Goal: Information Seeking & Learning: Check status

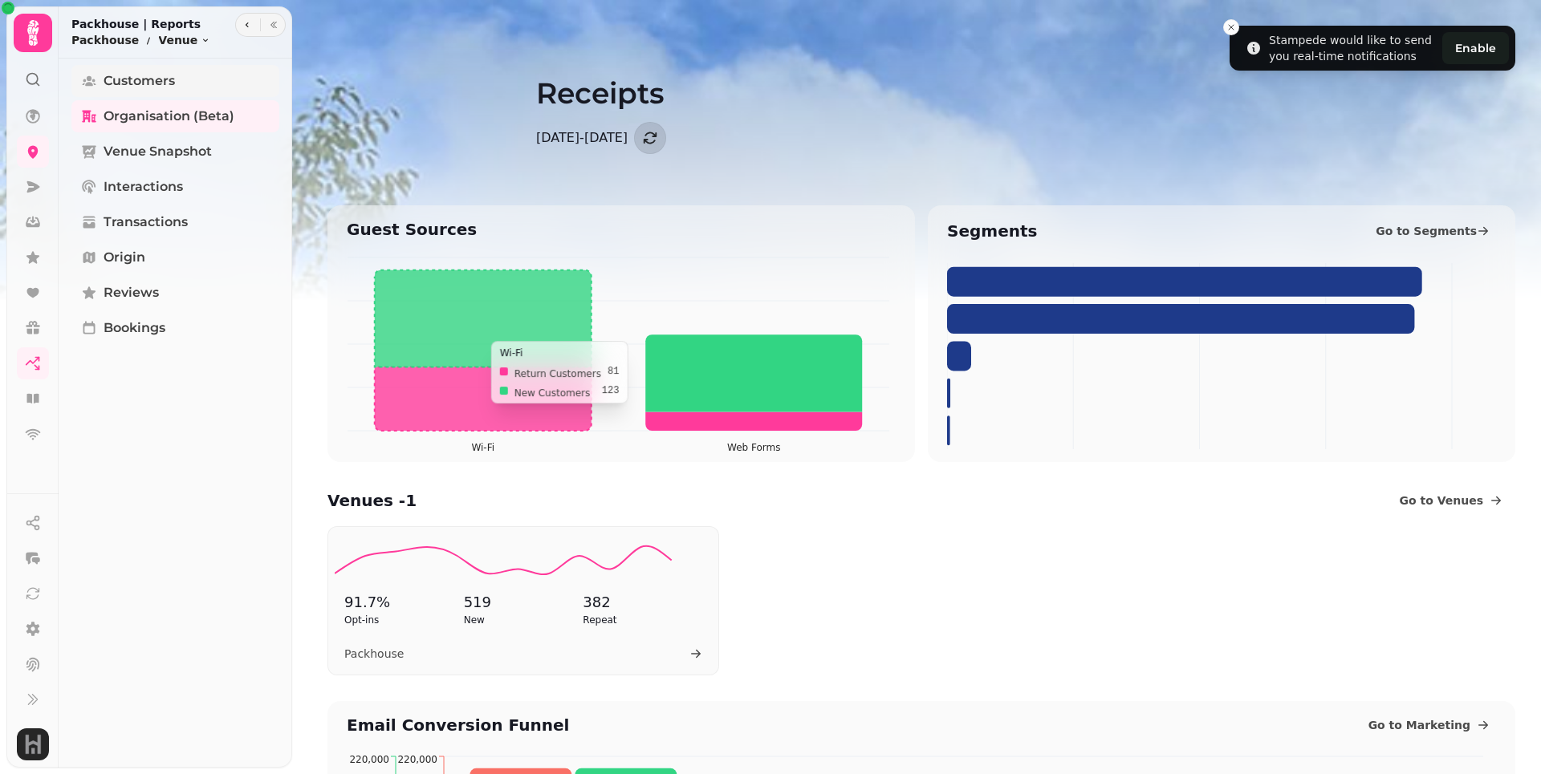
click at [83, 73] on icon "Tabs" at bounding box center [89, 81] width 16 height 16
select select "**"
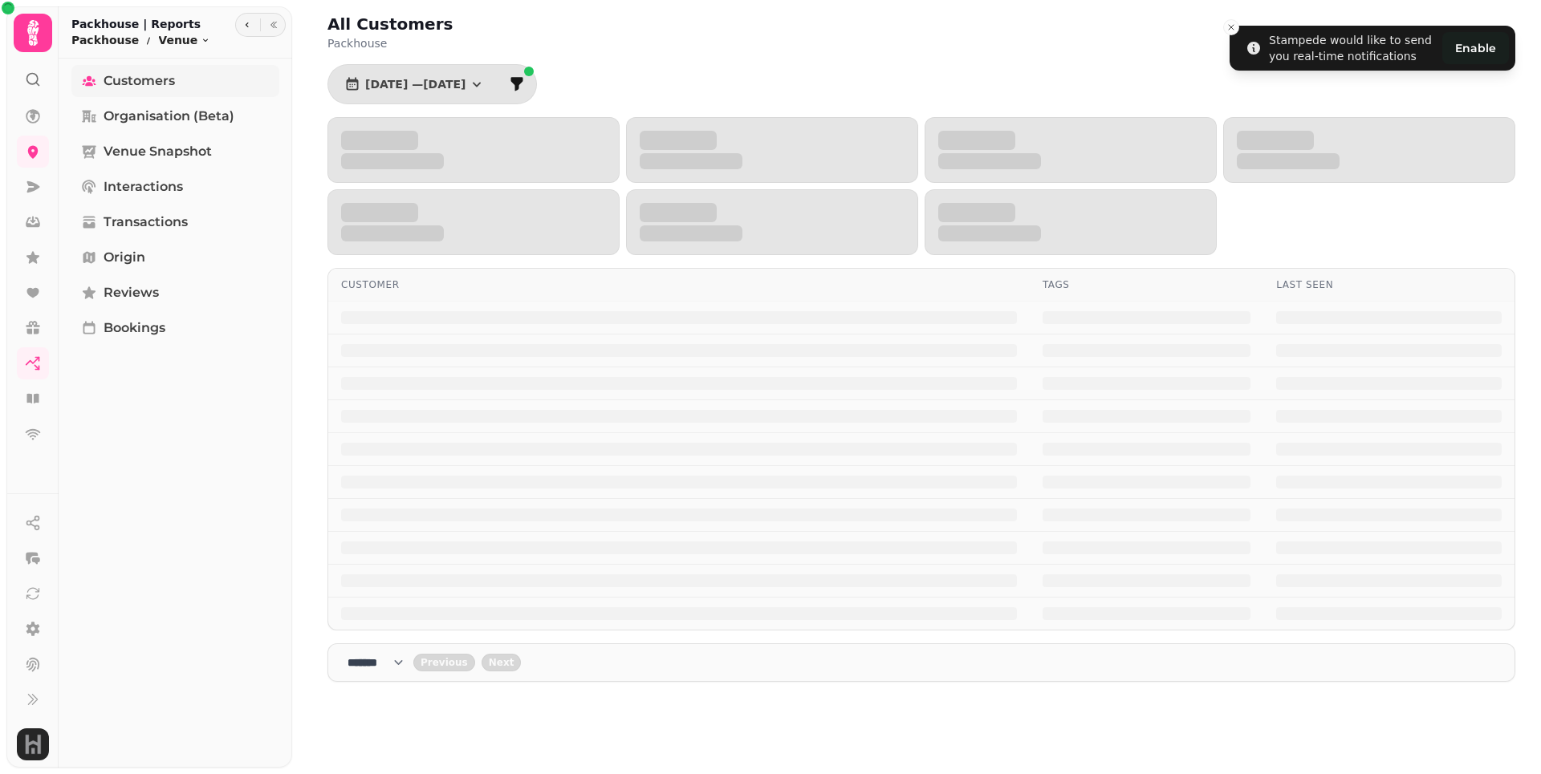
click at [71, 65] on link "Customers" at bounding box center [175, 81] width 208 height 32
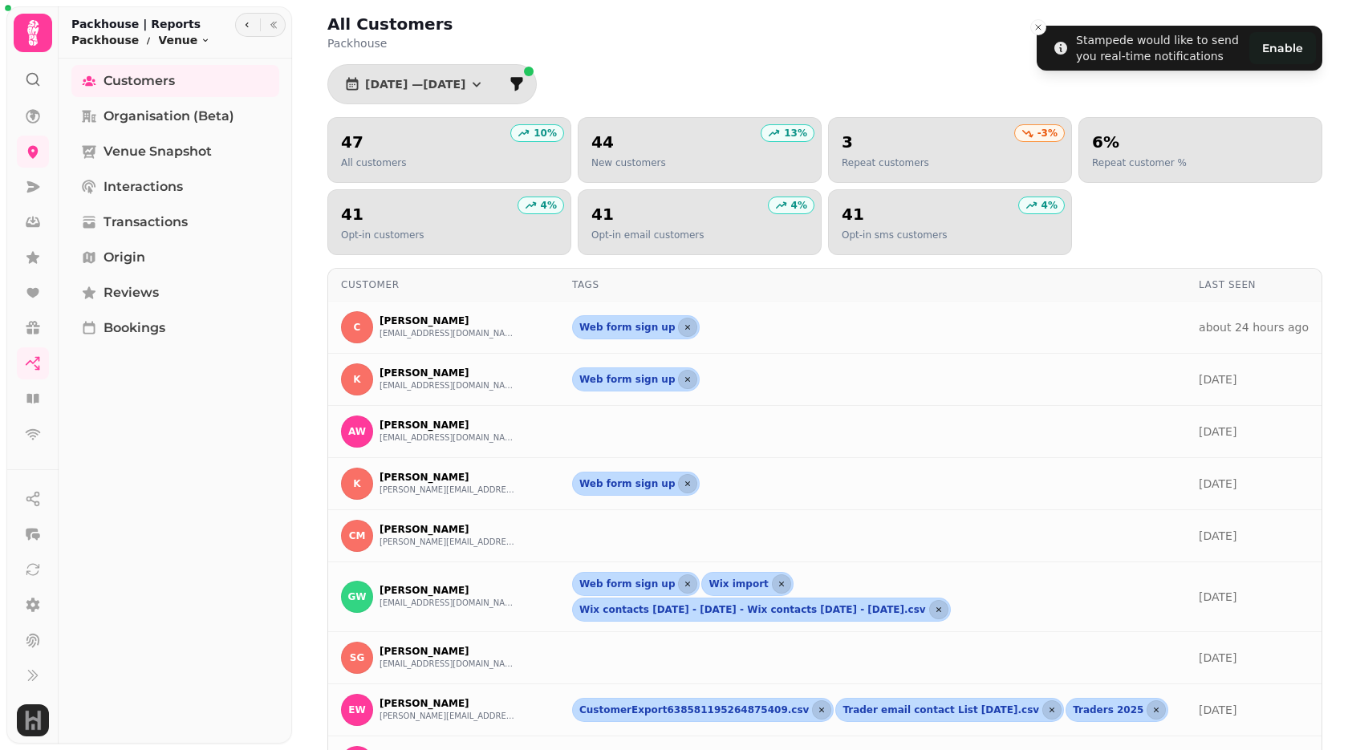
click at [71, 65] on link "Customers" at bounding box center [175, 81] width 208 height 32
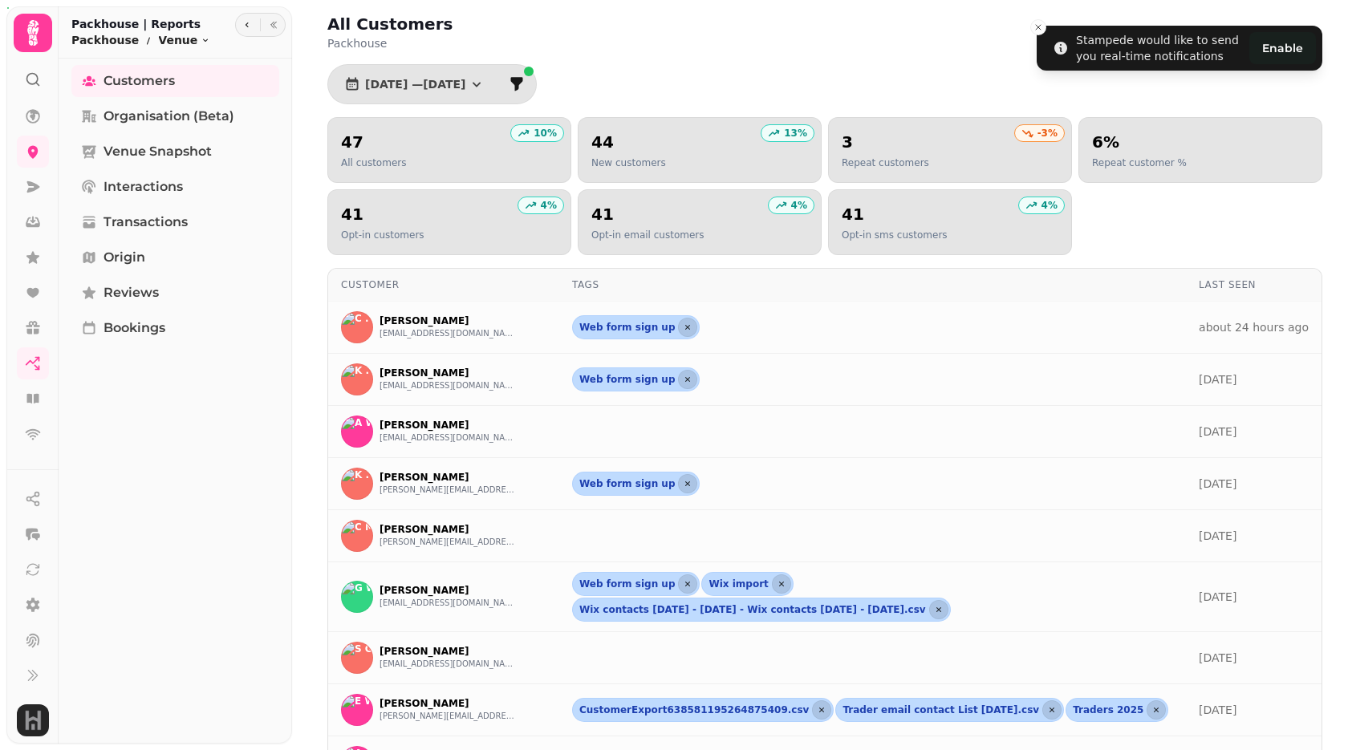
click at [71, 65] on link "Customers" at bounding box center [175, 81] width 208 height 32
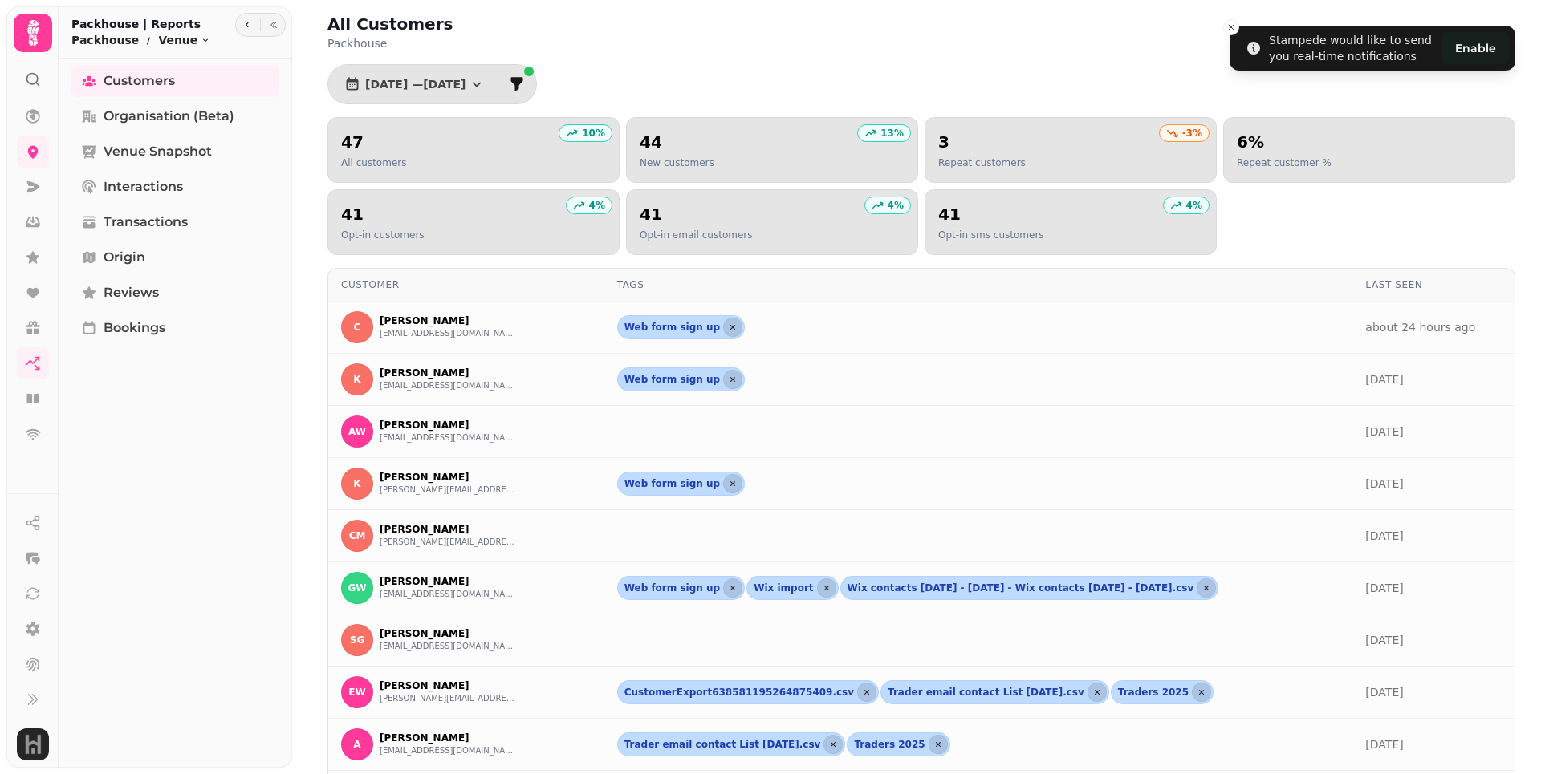
click at [742, 91] on div "All Customers Packhouse [DATE] — [DATE] 10 % 47 All customers 13 % 44 New custo…" at bounding box center [921, 443] width 1239 height 887
drag, startPoint x: 847, startPoint y: 510, endPoint x: 477, endPoint y: 128, distance: 531.7
click at [867, 478] on tbody "C [PERSON_NAME] [PERSON_NAME][EMAIL_ADDRESS][DOMAIN_NAME] Web form sign up abou…" at bounding box center [921, 563] width 1186 height 522
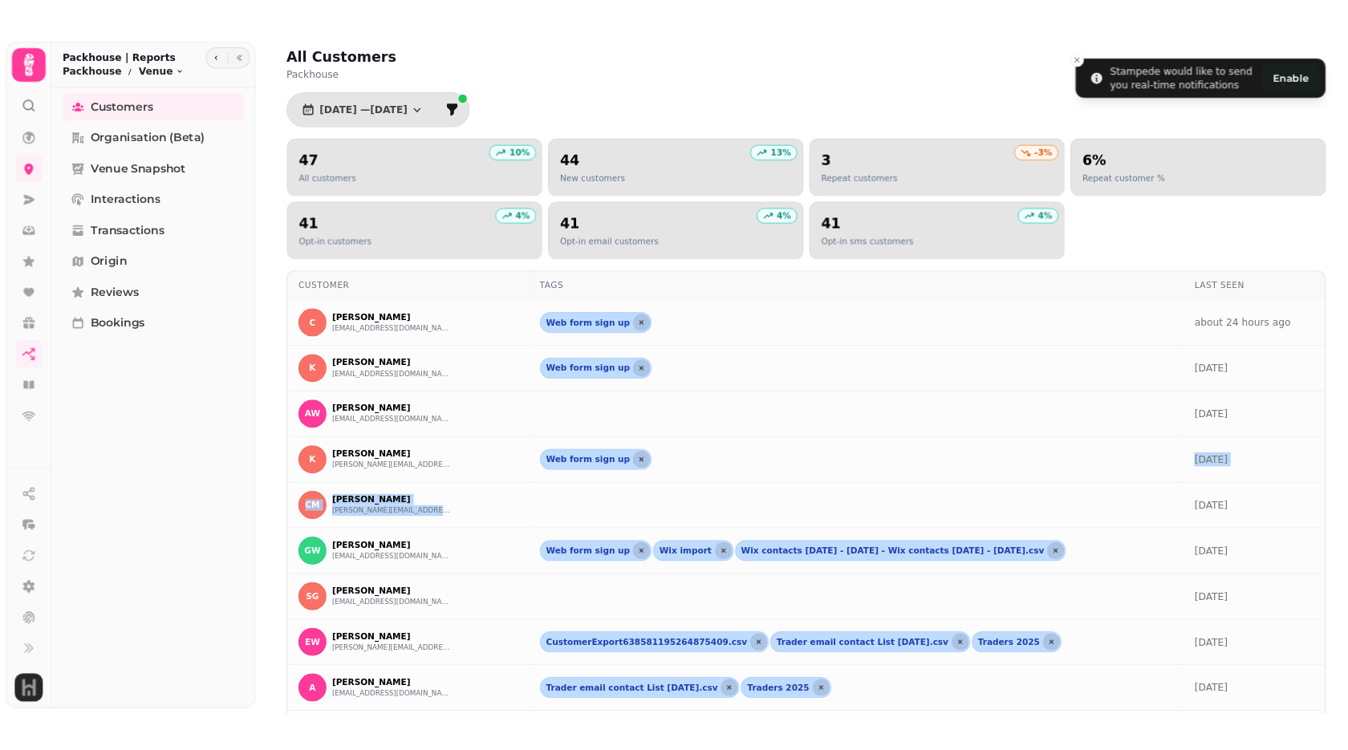
scroll to position [113, 0]
